Goal: Information Seeking & Learning: Learn about a topic

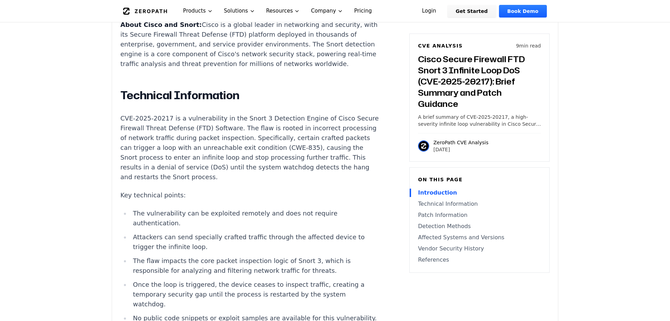
scroll to position [605, 0]
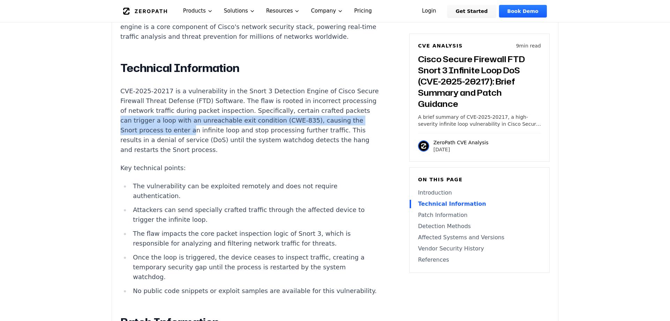
drag, startPoint x: 163, startPoint y: 123, endPoint x: 254, endPoint y: 128, distance: 90.9
click at [254, 128] on p "CVE-2025-20217 is a vulnerability in the Snort 3 Detection Engine of Cisco Secu…" at bounding box center [250, 120] width 260 height 68
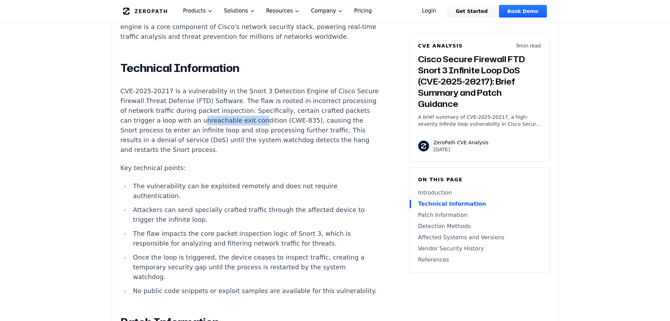
drag, startPoint x: 239, startPoint y: 122, endPoint x: 295, endPoint y: 124, distance: 55.9
click at [295, 124] on p "CVE-2025-20217 is a vulnerability in the Snort 3 Detection Engine of Cisco Secu…" at bounding box center [250, 120] width 260 height 68
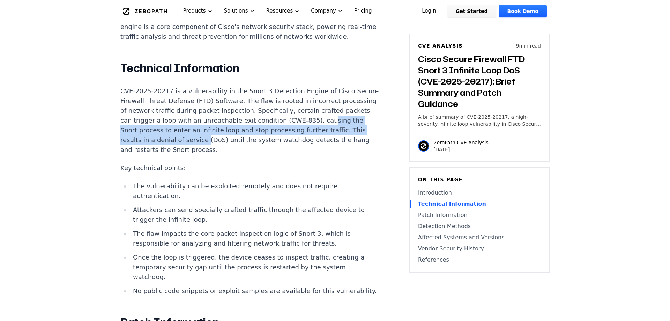
drag, startPoint x: 163, startPoint y: 130, endPoint x: 282, endPoint y: 145, distance: 119.8
click at [282, 145] on p "CVE-2025-20217 is a vulnerability in the Snort 3 Detection Engine of Cisco Secu…" at bounding box center [250, 120] width 260 height 68
drag, startPoint x: 199, startPoint y: 133, endPoint x: 319, endPoint y: 143, distance: 121.1
click at [319, 143] on p "CVE-2025-20217 is a vulnerability in the Snort 3 Detection Engine of Cisco Secu…" at bounding box center [250, 120] width 260 height 68
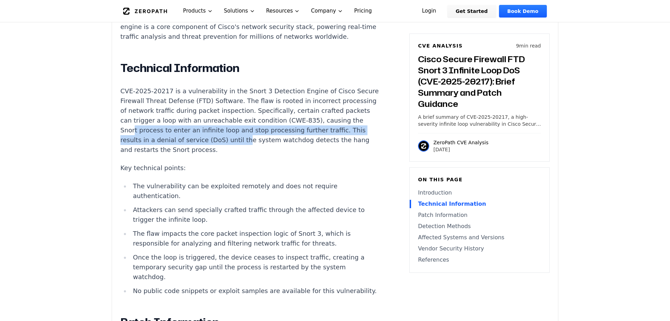
click at [319, 143] on p "CVE-2025-20217 is a vulnerability in the Snort 3 Detection Engine of Cisco Secu…" at bounding box center [250, 120] width 260 height 68
drag, startPoint x: 321, startPoint y: 142, endPoint x: 156, endPoint y: 132, distance: 165.7
click at [156, 132] on p "CVE-2025-20217 is a vulnerability in the Snort 3 Detection Engine of Cisco Secu…" at bounding box center [250, 120] width 260 height 68
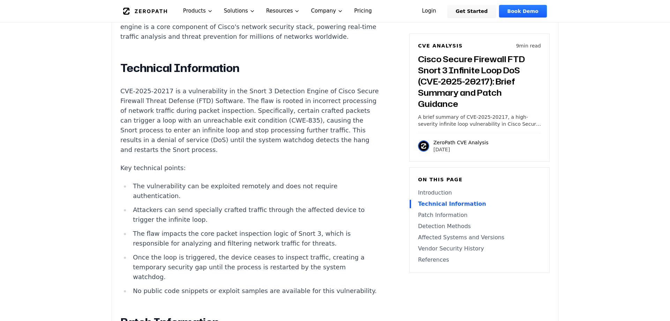
click at [156, 132] on p "CVE-2025-20217 is a vulnerability in the Snort 3 Detection Engine of Cisco Secu…" at bounding box center [250, 120] width 260 height 68
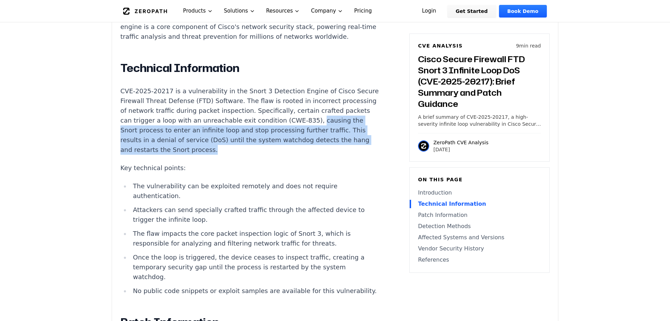
drag, startPoint x: 156, startPoint y: 132, endPoint x: 321, endPoint y: 147, distance: 166.0
click at [321, 147] on p "CVE-2025-20217 is a vulnerability in the Snort 3 Detection Engine of Cisco Secu…" at bounding box center [250, 120] width 260 height 68
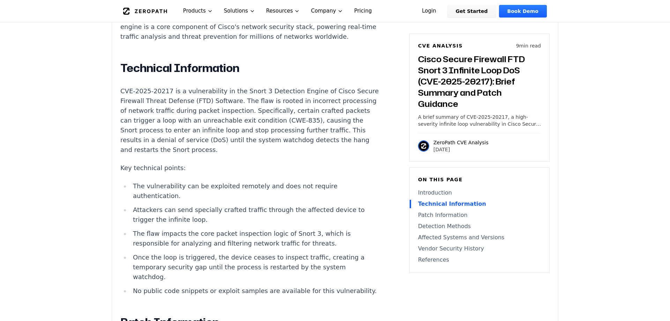
click at [322, 146] on p "CVE-2025-20217 is a vulnerability in the Snort 3 Detection Engine of Cisco Secu…" at bounding box center [250, 120] width 260 height 68
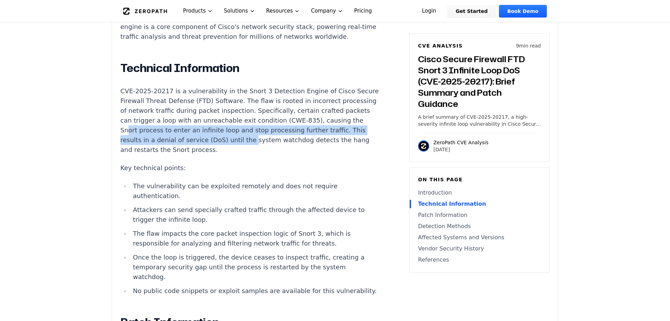
drag, startPoint x: 325, startPoint y: 141, endPoint x: 193, endPoint y: 133, distance: 131.8
click at [194, 133] on p "CVE-2025-20217 is a vulnerability in the Snort 3 Detection Engine of Cisco Secu…" at bounding box center [250, 120] width 260 height 68
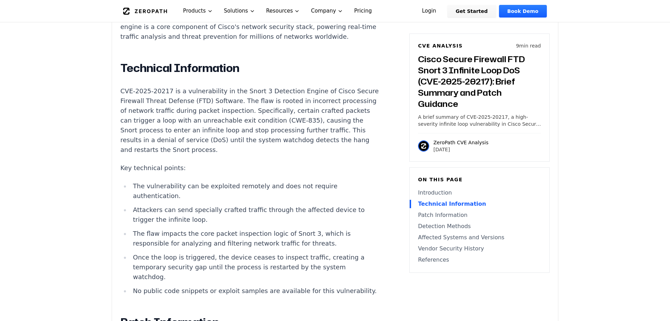
click at [193, 133] on p "CVE-2025-20217 is a vulnerability in the Snort 3 Detection Engine of Cisco Secu…" at bounding box center [250, 120] width 260 height 68
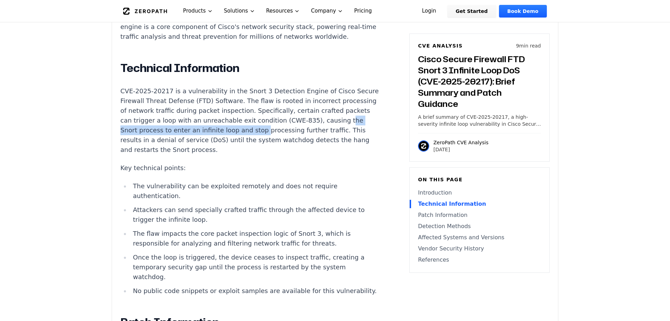
drag, startPoint x: 177, startPoint y: 133, endPoint x: 334, endPoint y: 131, distance: 156.3
click at [333, 131] on p "CVE-2025-20217 is a vulnerability in the Snort 3 Detection Engine of Cisco Secu…" at bounding box center [250, 120] width 260 height 68
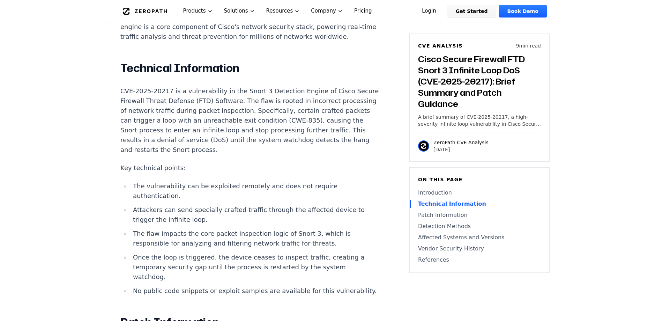
click at [334, 131] on p "CVE-2025-20217 is a vulnerability in the Snort 3 Detection Engine of Cisco Secu…" at bounding box center [250, 120] width 260 height 68
drag, startPoint x: 337, startPoint y: 135, endPoint x: 207, endPoint y: 131, distance: 130.2
click at [208, 132] on p "CVE-2025-20217 is a vulnerability in the Snort 3 Detection Engine of Cisco Secu…" at bounding box center [250, 120] width 260 height 68
click at [205, 131] on p "CVE-2025-20217 is a vulnerability in the Snort 3 Detection Engine of Cisco Secu…" at bounding box center [250, 120] width 260 height 68
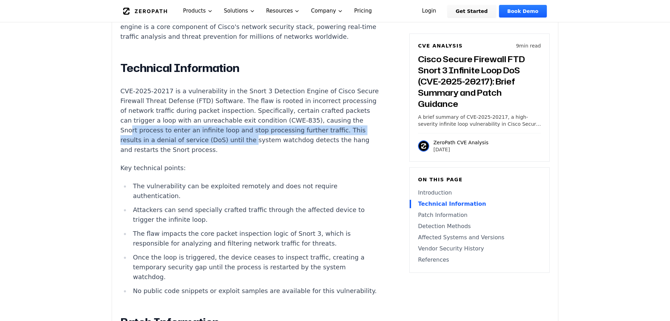
drag, startPoint x: 196, startPoint y: 130, endPoint x: 331, endPoint y: 144, distance: 135.8
click at [331, 144] on p "CVE-2025-20217 is a vulnerability in the Snort 3 Detection Engine of Cisco Secu…" at bounding box center [250, 120] width 260 height 68
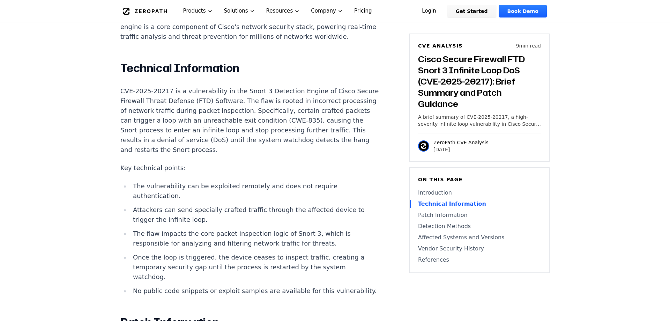
click at [331, 144] on p "CVE-2025-20217 is a vulnerability in the Snort 3 Detection Engine of Cisco Secu…" at bounding box center [250, 120] width 260 height 68
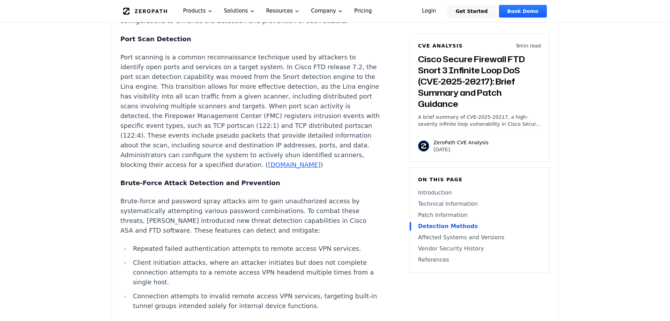
scroll to position [1032, 0]
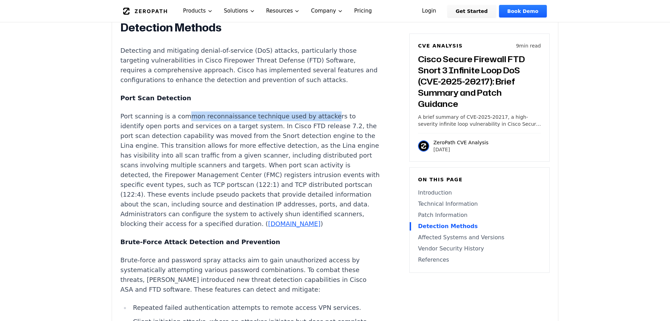
drag, startPoint x: 184, startPoint y: 140, endPoint x: 314, endPoint y: 136, distance: 129.9
click at [314, 136] on p "Port scanning is a common reconnaissance technique used by attackers to identif…" at bounding box center [250, 169] width 260 height 117
drag, startPoint x: 322, startPoint y: 135, endPoint x: 184, endPoint y: 131, distance: 138.2
click at [184, 132] on div "Introduction A single crafted packet stream can temporarily disable a Cisco Sec…" at bounding box center [250, 280] width 260 height 1594
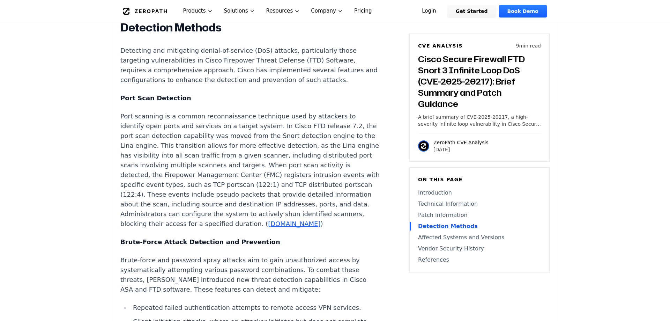
click at [184, 131] on div "Introduction A single crafted packet stream can temporarily disable a Cisco Sec…" at bounding box center [250, 280] width 260 height 1594
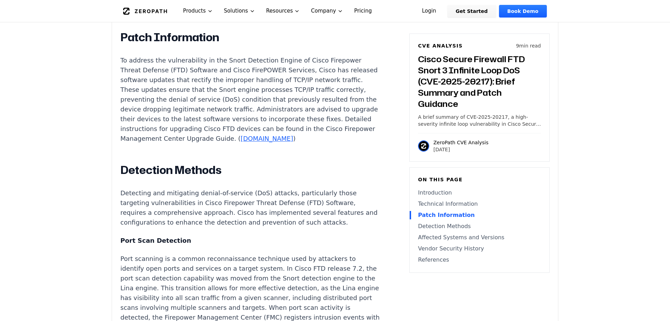
scroll to position [854, 0]
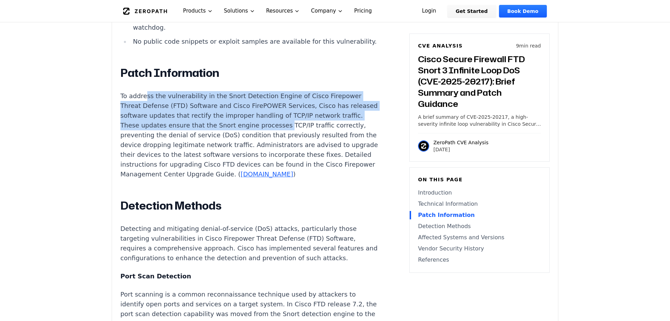
drag, startPoint x: 145, startPoint y: 110, endPoint x: 292, endPoint y: 134, distance: 148.9
click at [292, 134] on p "To address the vulnerability in the Snort Detection Engine of Cisco Firepower T…" at bounding box center [250, 135] width 260 height 88
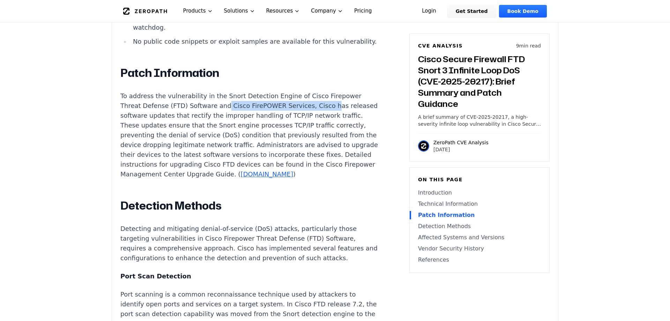
drag, startPoint x: 216, startPoint y: 119, endPoint x: 313, endPoint y: 114, distance: 96.8
click at [313, 114] on p "To address the vulnerability in the Snort Detection Engine of Cisco Firepower T…" at bounding box center [250, 135] width 260 height 88
drag, startPoint x: 318, startPoint y: 115, endPoint x: 173, endPoint y: 121, distance: 144.9
click at [173, 121] on p "To address the vulnerability in the Snort Detection Engine of Cisco Firepower T…" at bounding box center [250, 135] width 260 height 88
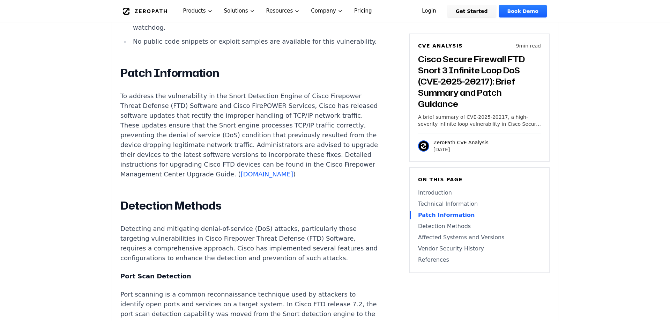
click at [173, 121] on p "To address the vulnerability in the Snort Detection Engine of Cisco Firepower T…" at bounding box center [250, 135] width 260 height 88
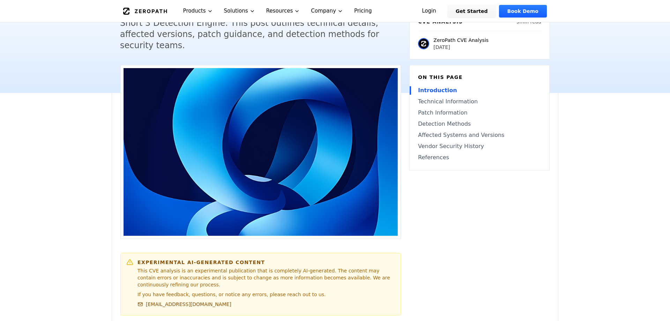
scroll to position [0, 0]
